Goal: Communication & Community: Ask a question

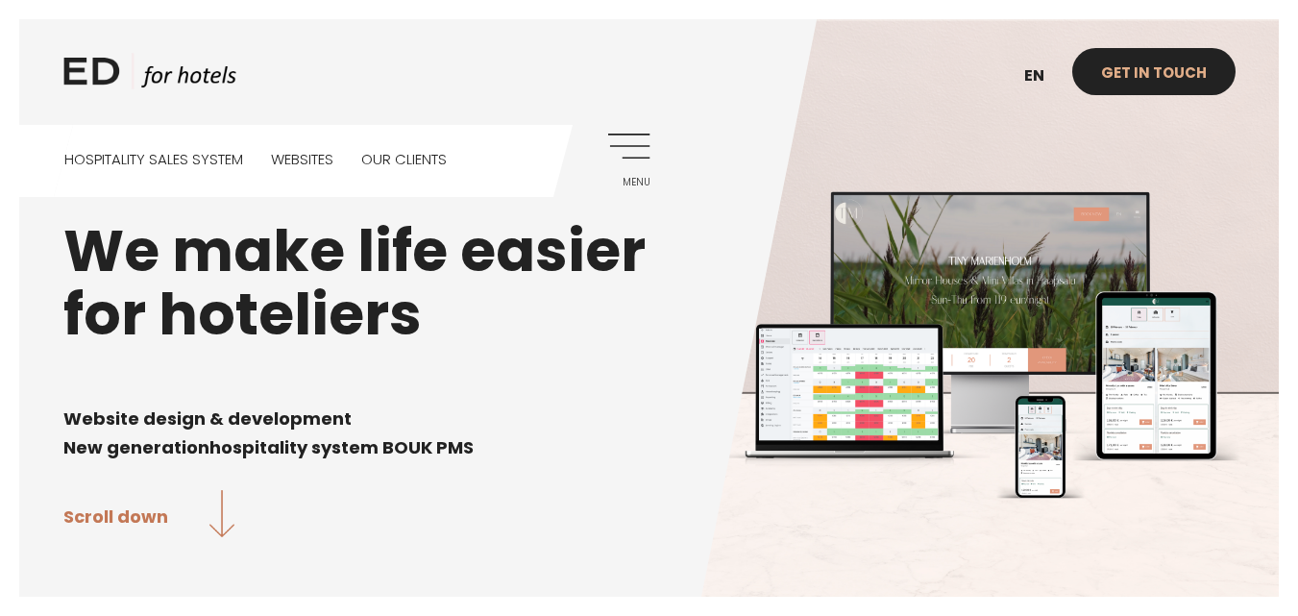
click at [1107, 85] on link "Get in touch" at bounding box center [1153, 71] width 163 height 47
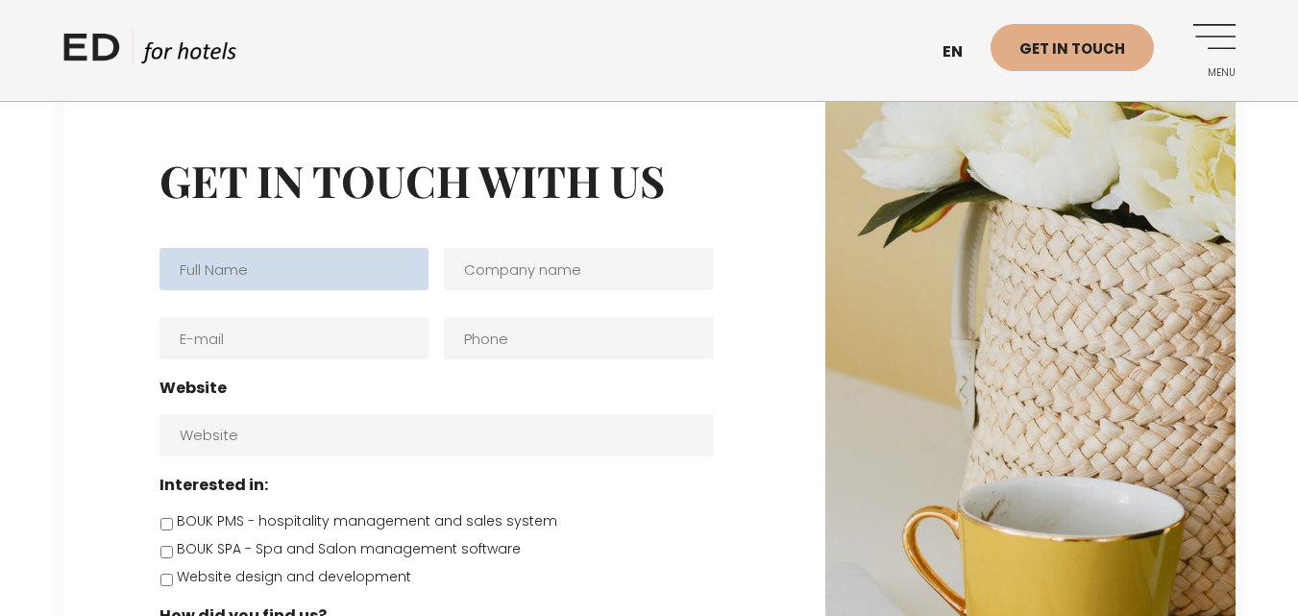
click at [269, 265] on input "Full name *" at bounding box center [294, 269] width 270 height 42
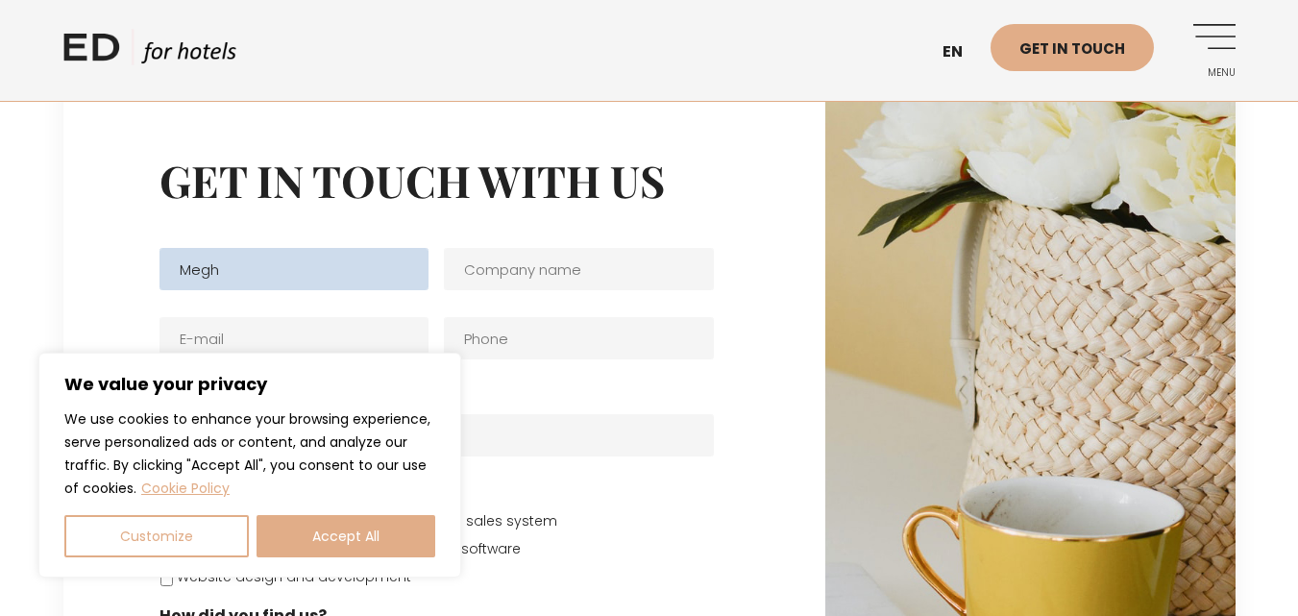
type input "Megh"
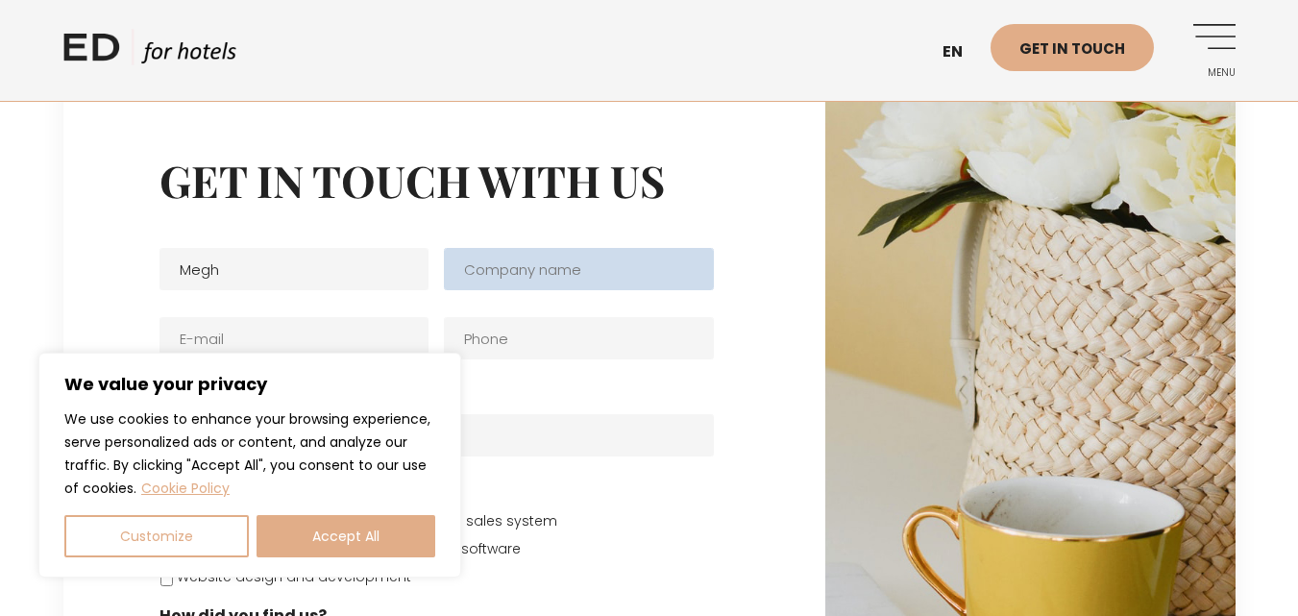
click at [551, 266] on input "Company name *" at bounding box center [579, 269] width 270 height 42
type input "The Hotel Orange"
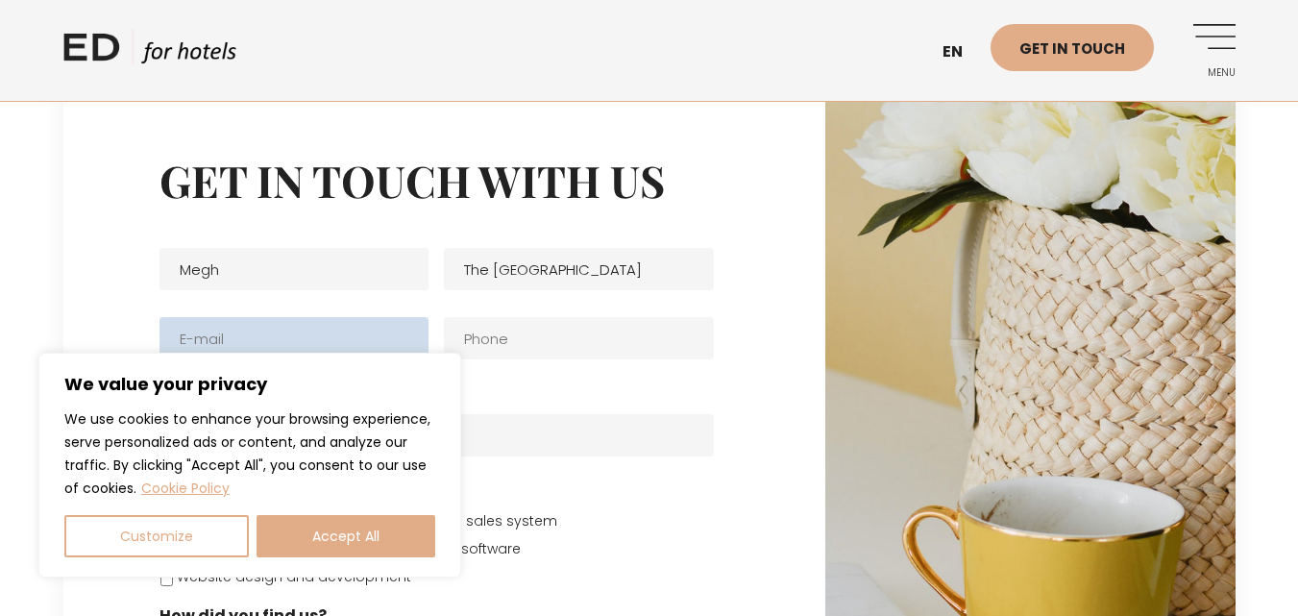
click at [347, 338] on input "E-mail *" at bounding box center [294, 338] width 270 height 42
click at [347, 334] on input "E-mail *" at bounding box center [294, 338] width 270 height 42
paste input "megh@stayhotelorange.com"
type input "megh@stayhotelorange.com"
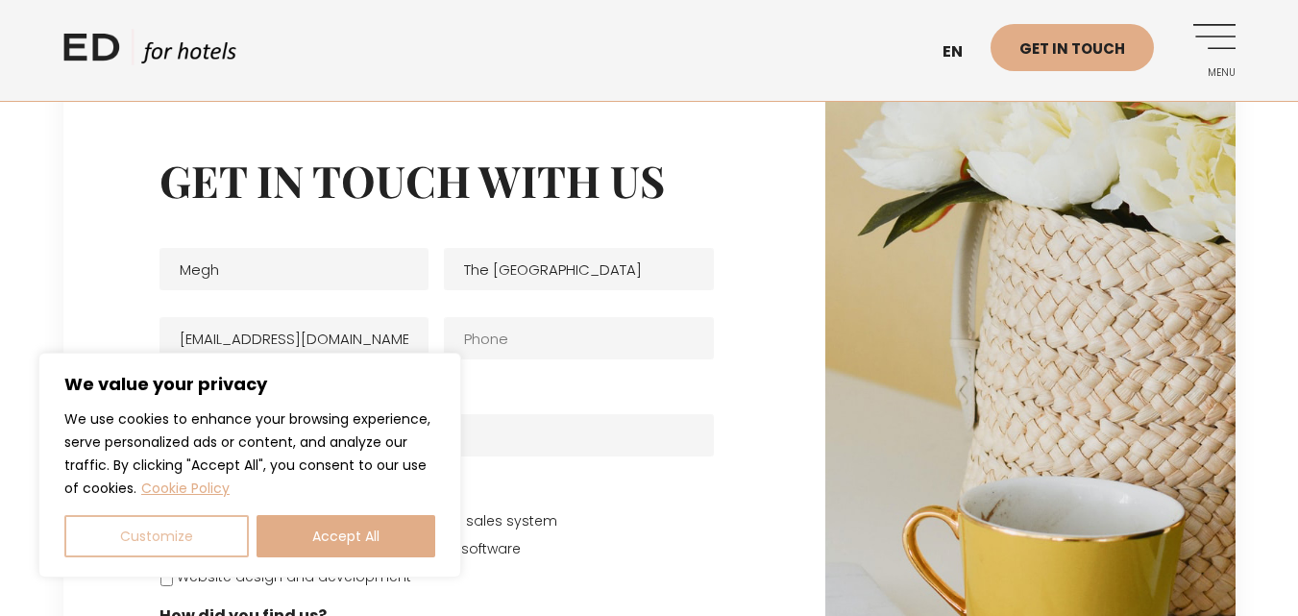
click at [247, 524] on button "Customize" at bounding box center [156, 536] width 184 height 42
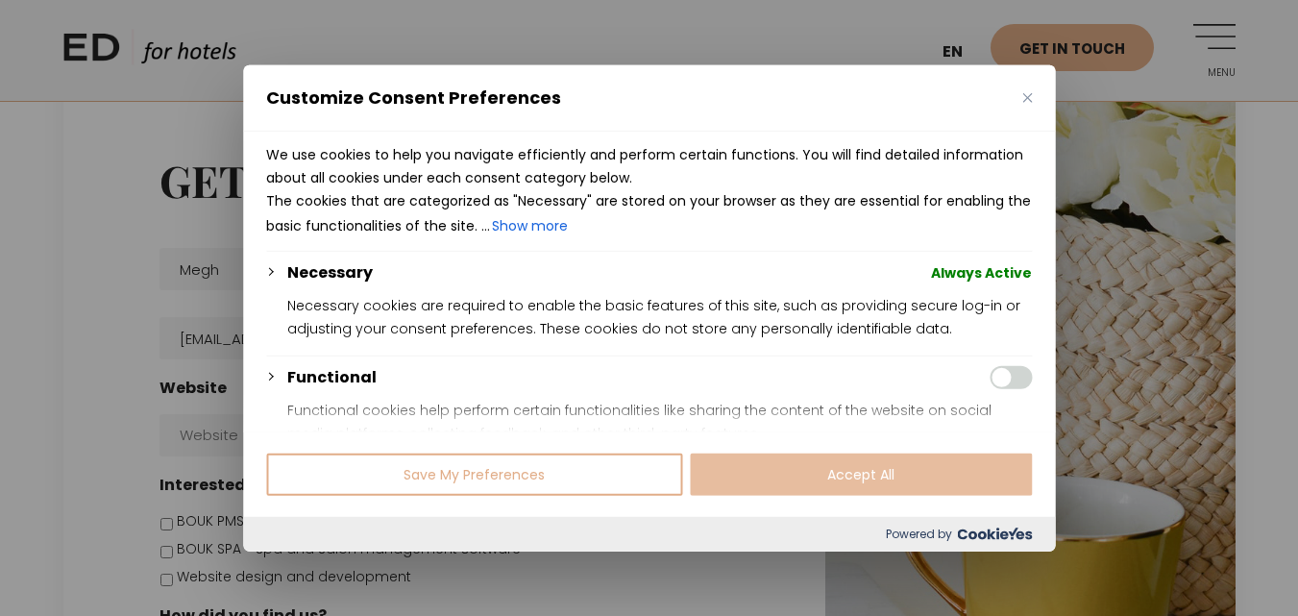
click at [887, 453] on button "Accept All" at bounding box center [861, 474] width 342 height 42
checkbox input "true"
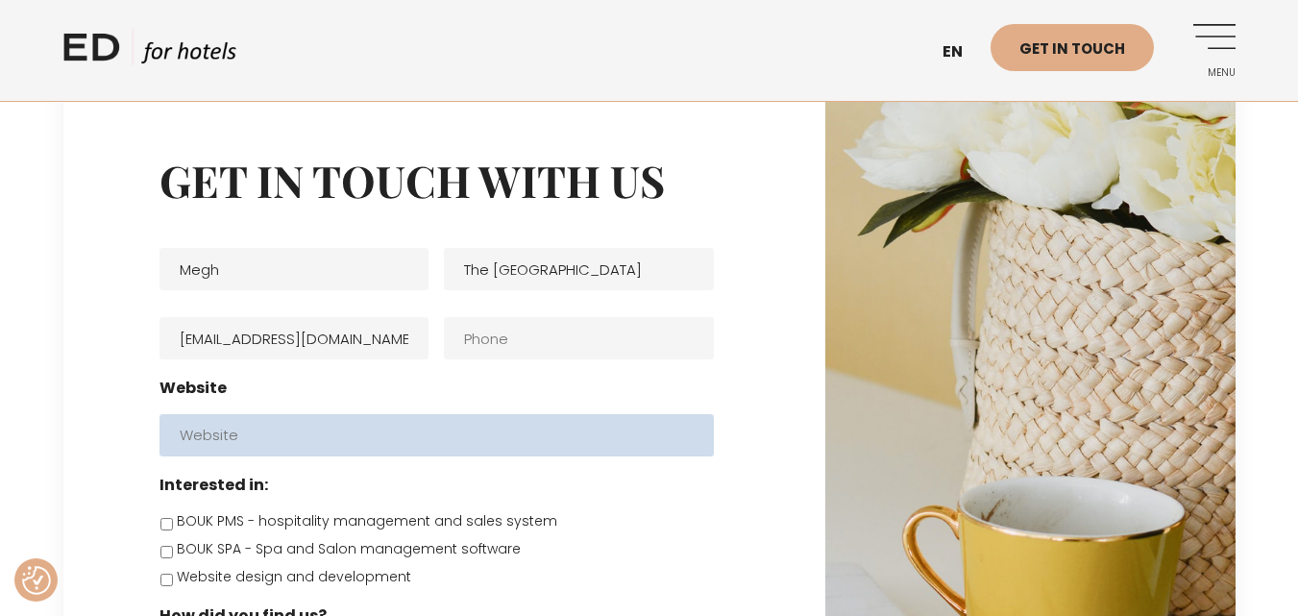
click at [362, 438] on input "Website" at bounding box center [436, 435] width 554 height 42
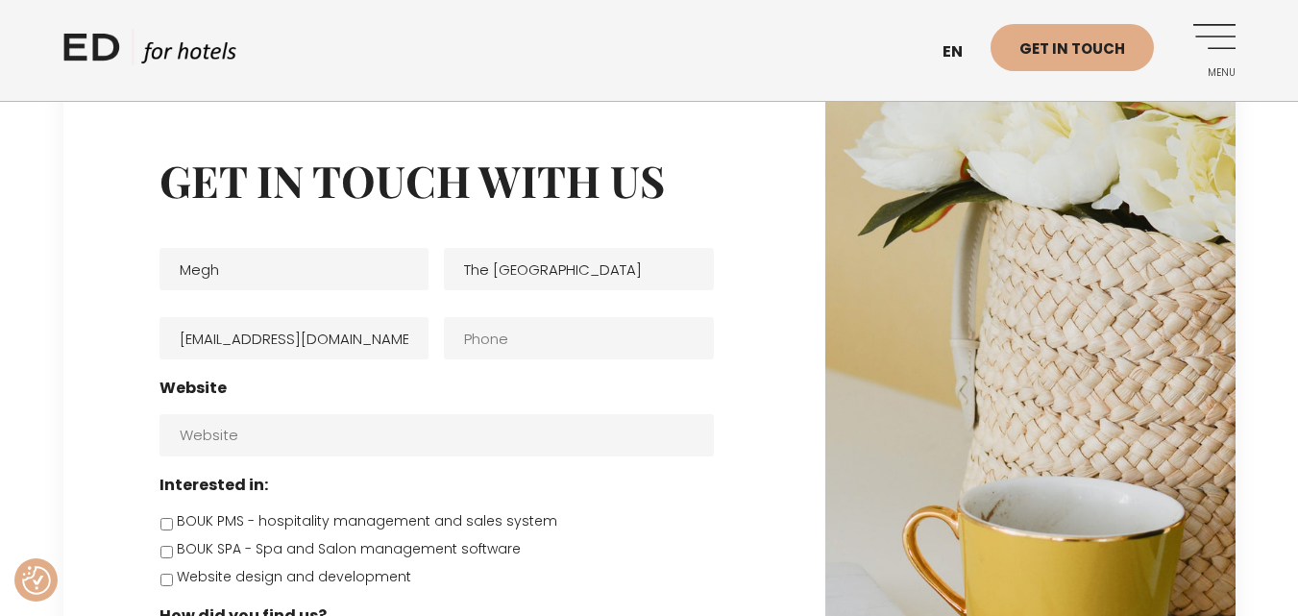
click at [344, 520] on label "BOUK PMS - hospitality management and sales system" at bounding box center [367, 521] width 380 height 20
click at [173, 520] on input "BOUK PMS - hospitality management and sales system" at bounding box center [166, 524] width 12 height 12
checkbox input "true"
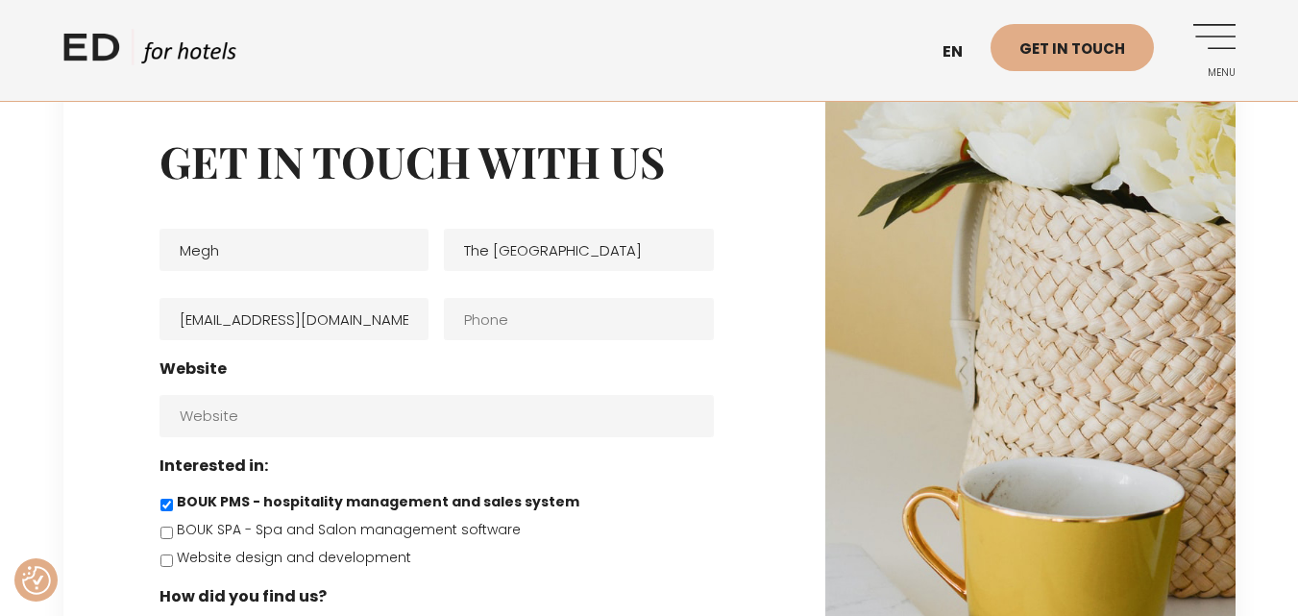
scroll to position [84, 0]
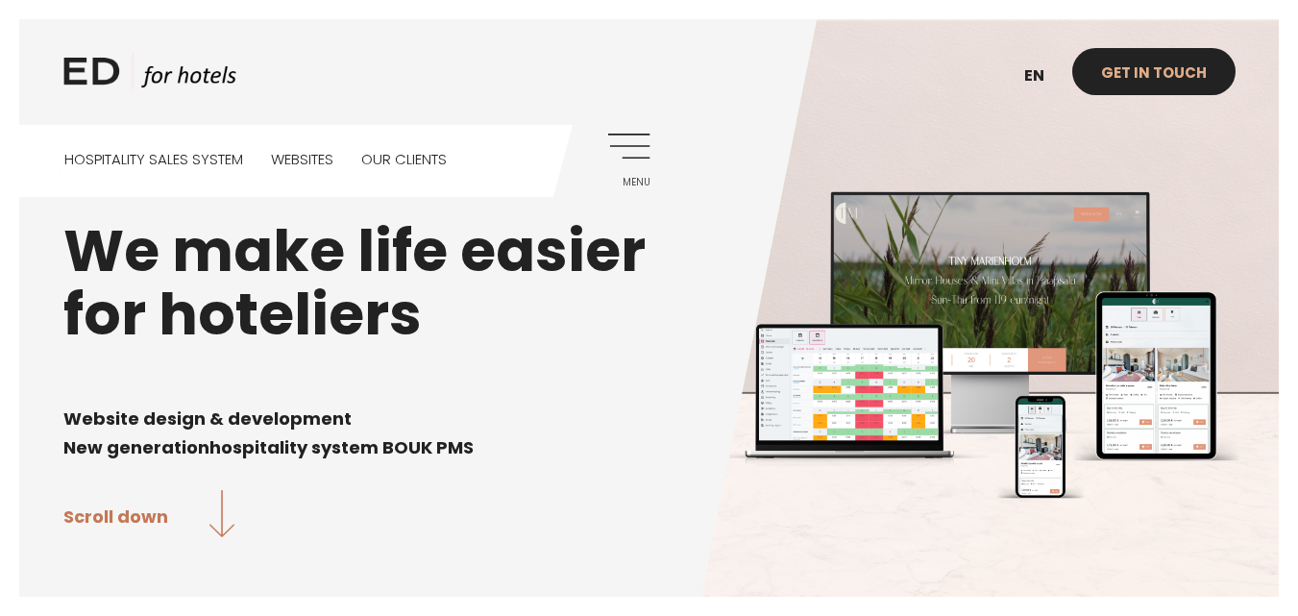
click at [1152, 54] on link "Get in touch" at bounding box center [1153, 71] width 163 height 47
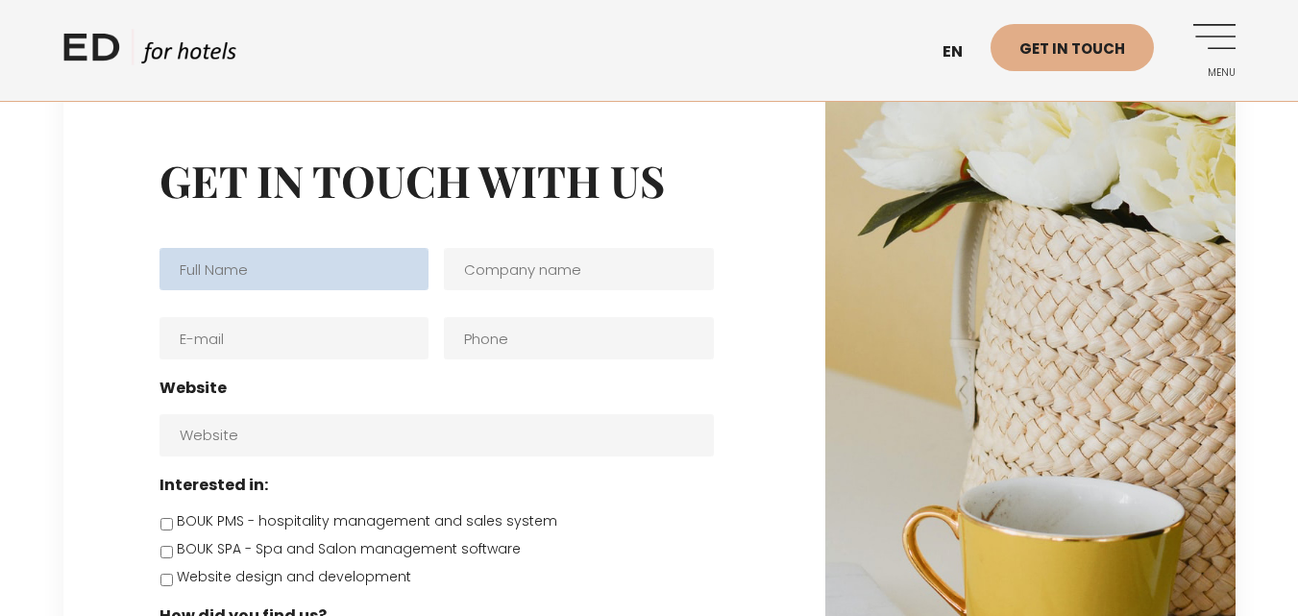
click at [373, 261] on input "Full name *" at bounding box center [294, 269] width 270 height 42
type input "Megh Rahman"
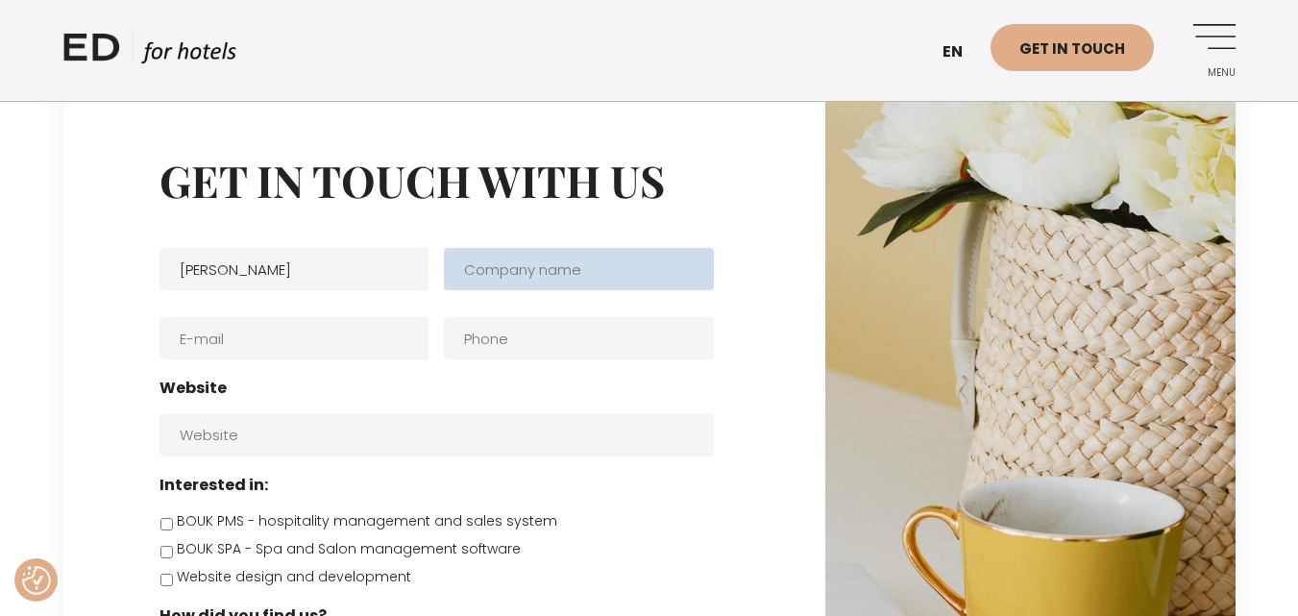
click at [516, 282] on input "Company name *" at bounding box center [579, 269] width 270 height 42
type input "The Hotel Orange"
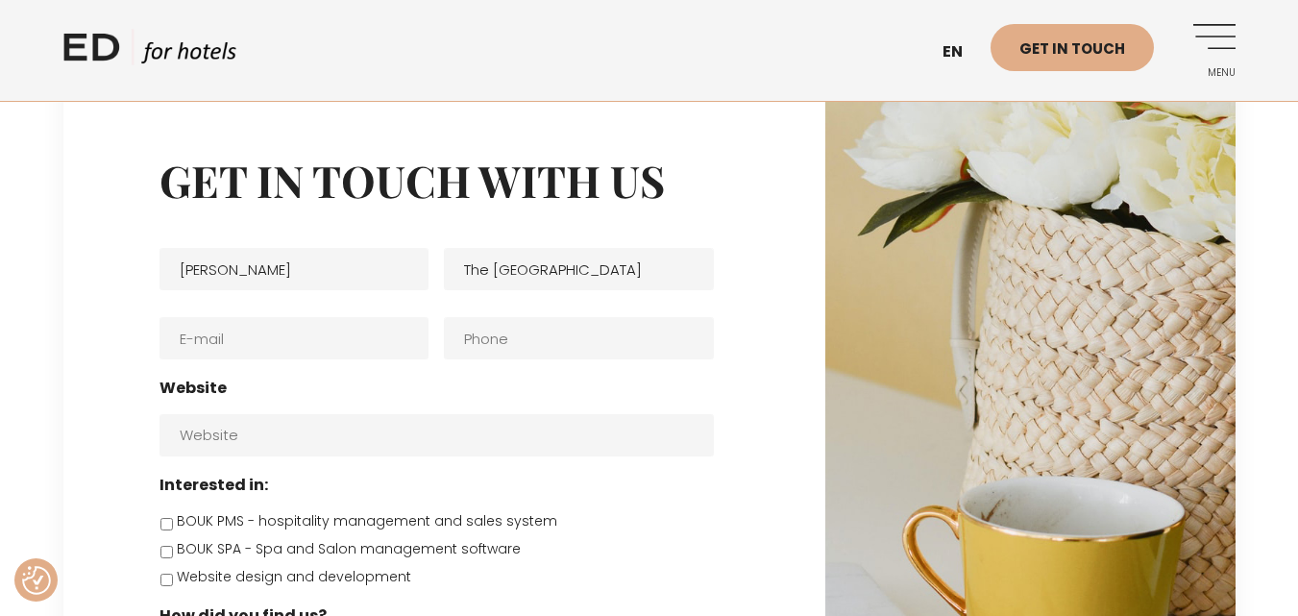
click at [330, 360] on ul "Full name * Megh Rahman Company name * The Hotel Orange E-mail * Phone Website …" at bounding box center [444, 534] width 570 height 626
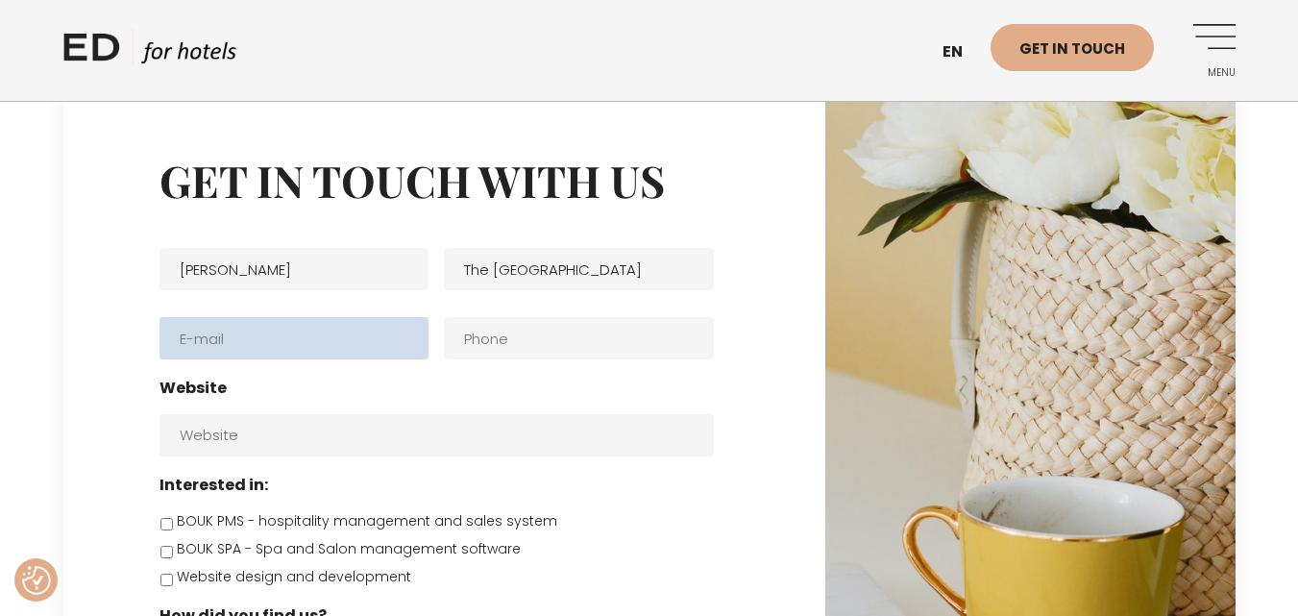
click at [328, 351] on input "E-mail *" at bounding box center [294, 338] width 270 height 42
paste input "megh@stayhotelorange.com"
type input "megh@stayhotelorange.com"
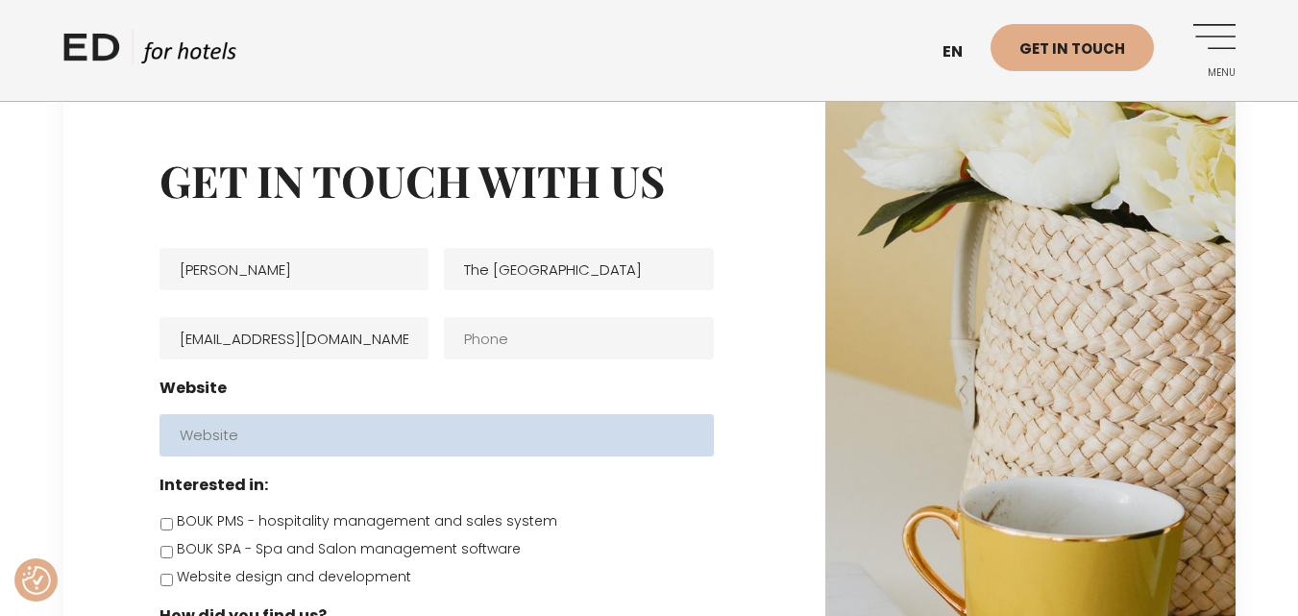
click at [333, 430] on input "Website" at bounding box center [436, 435] width 554 height 42
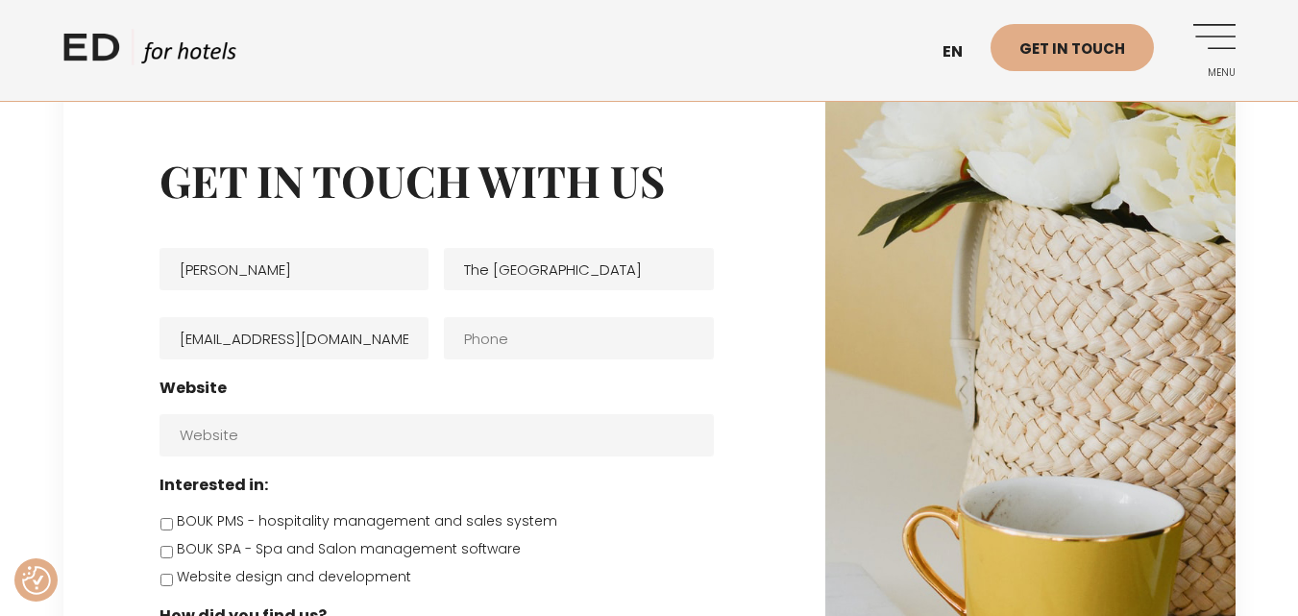
click at [206, 523] on label "BOUK PMS - hospitality management and sales system" at bounding box center [367, 521] width 380 height 20
click at [173, 523] on input "BOUK PMS - hospitality management and sales system" at bounding box center [166, 524] width 12 height 12
checkbox input "true"
click at [746, 435] on div "Get in touch with us Full name * Megh Rahman Company name * The Hotel Orange E-…" at bounding box center [444, 538] width 762 height 922
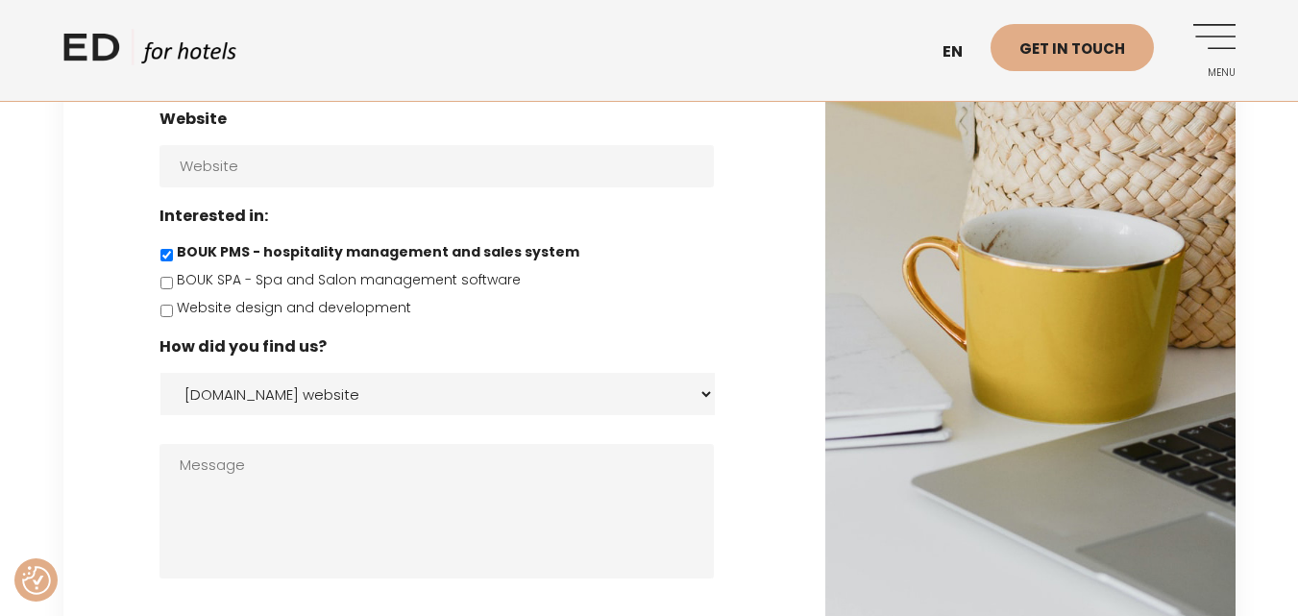
scroll to position [461, 0]
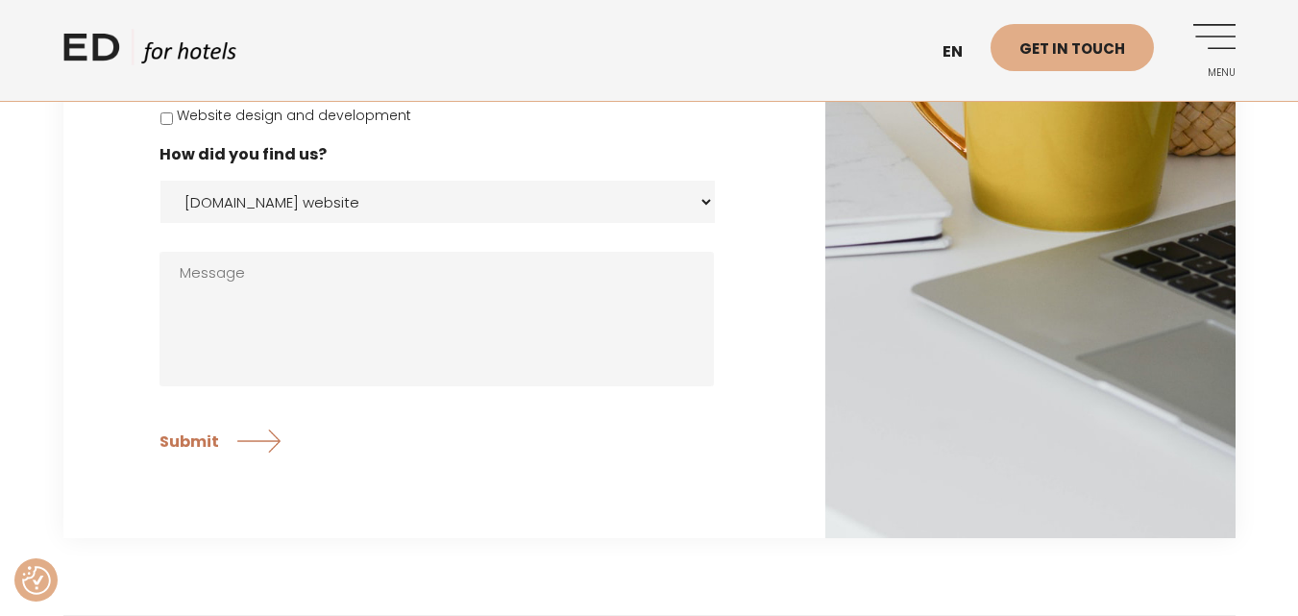
click at [575, 183] on select "edhotels.com website Facebook Instagram Google search Direct e-mail Other" at bounding box center [437, 202] width 554 height 42
select select "Google search"
click at [160, 181] on select "edhotels.com website Facebook Instagram Google search Direct e-mail Other" at bounding box center [437, 202] width 554 height 42
click at [250, 449] on input "Submit" at bounding box center [222, 441] width 127 height 48
click at [267, 440] on input "Submit" at bounding box center [222, 441] width 127 height 48
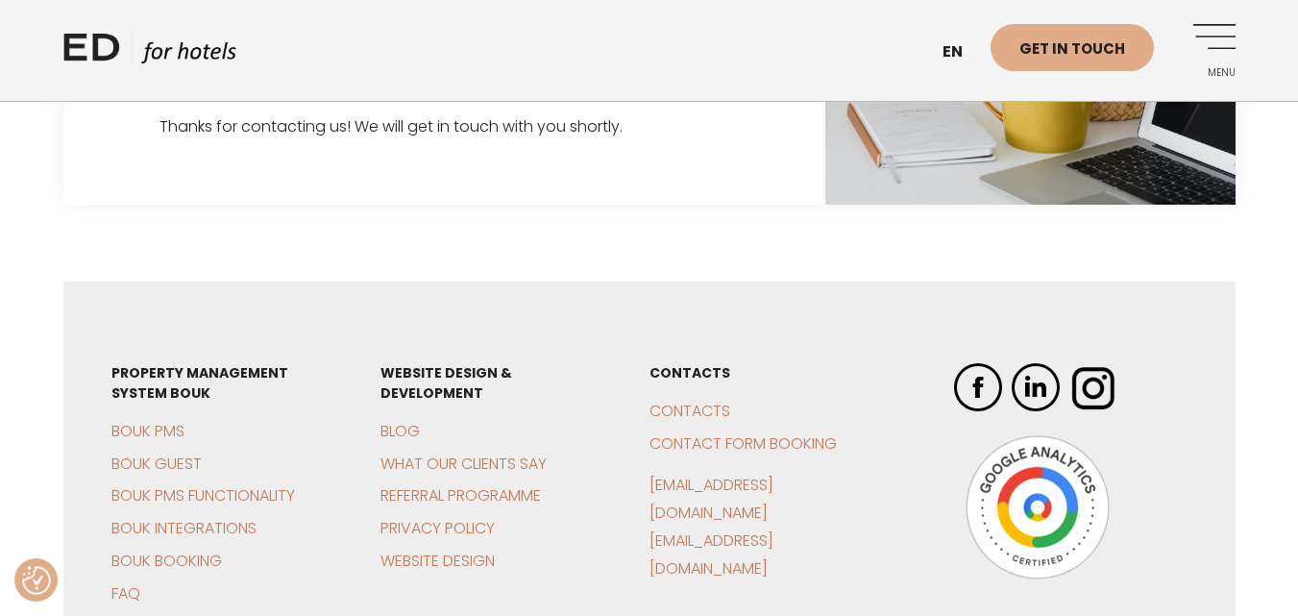
scroll to position [0, 0]
